Goal: Information Seeking & Learning: Learn about a topic

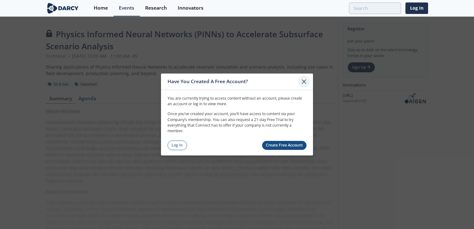
click at [302, 83] on icon at bounding box center [304, 82] width 4 height 4
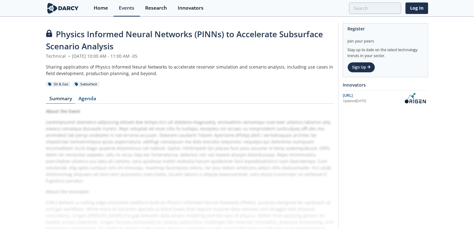
click at [222, 163] on div "About the Event About the Innovator [URL] delivers a cutting-edge simulation pl…" at bounding box center [190, 197] width 288 height 178
click at [90, 101] on link "Agenda" at bounding box center [87, 99] width 24 height 7
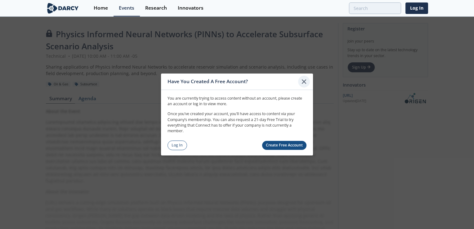
click at [303, 84] on icon at bounding box center [303, 81] width 7 height 7
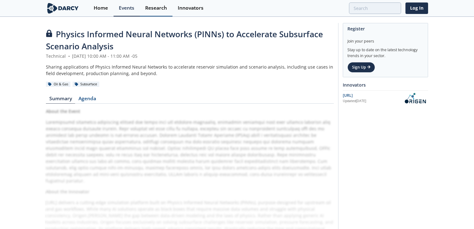
click at [158, 8] on div "Research" at bounding box center [156, 8] width 22 height 5
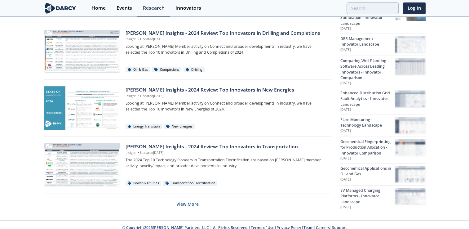
scroll to position [413, 0]
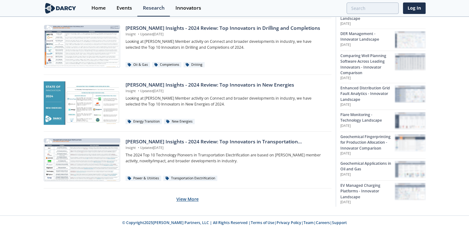
click at [181, 195] on button "View More" at bounding box center [187, 198] width 22 height 15
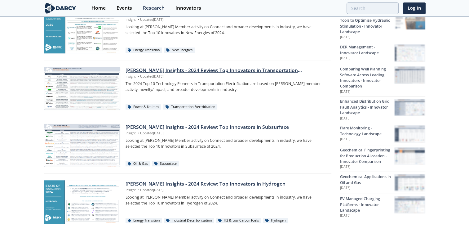
scroll to position [506, 0]
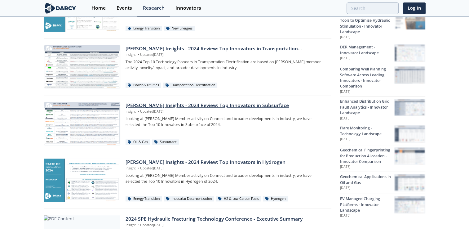
click at [88, 127] on div at bounding box center [82, 123] width 77 height 43
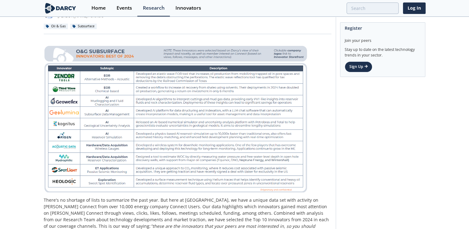
scroll to position [62, 0]
